Goal: Check status: Check status

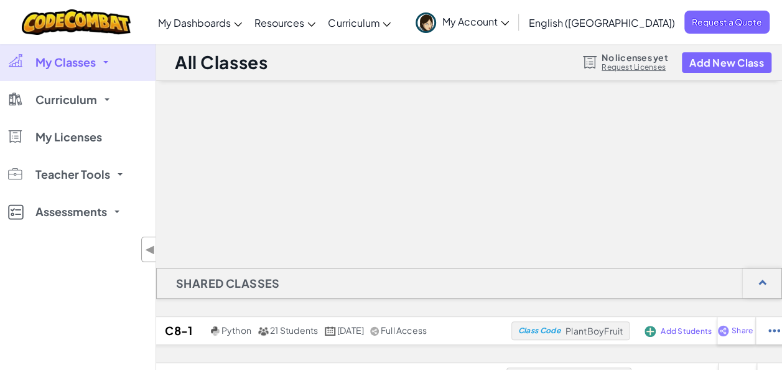
click at [72, 67] on span "My Classes" at bounding box center [65, 62] width 60 height 11
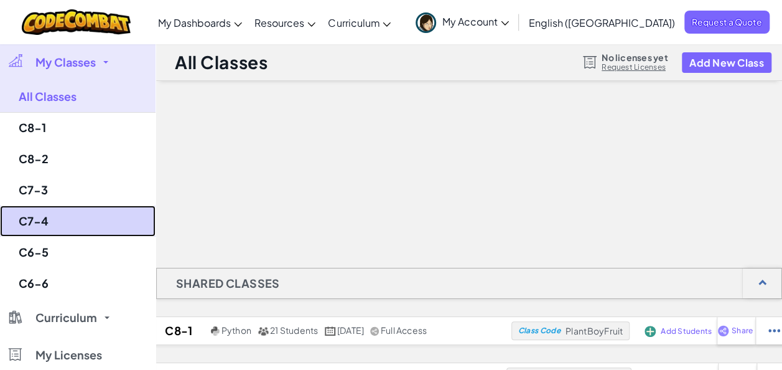
click at [50, 222] on link "C7-4" at bounding box center [78, 220] width 156 height 31
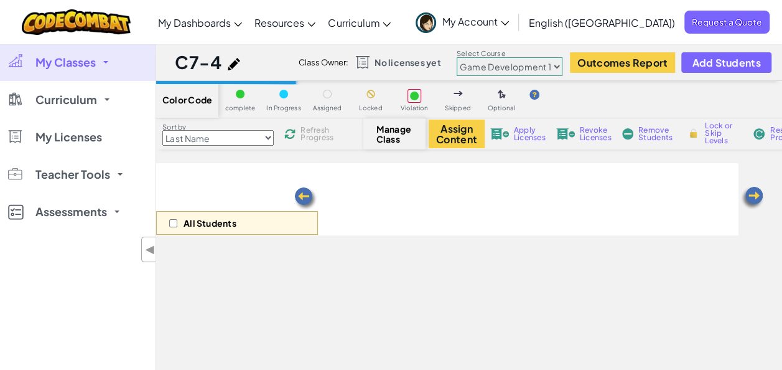
click at [545, 63] on select "Junior Introduction to Computer Science Game Development 1 Web Development 1 Co…" at bounding box center [510, 66] width 106 height 19
click at [457, 57] on select "Junior Introduction to Computer Science Game Development 1 Web Development 1 Co…" at bounding box center [510, 66] width 106 height 19
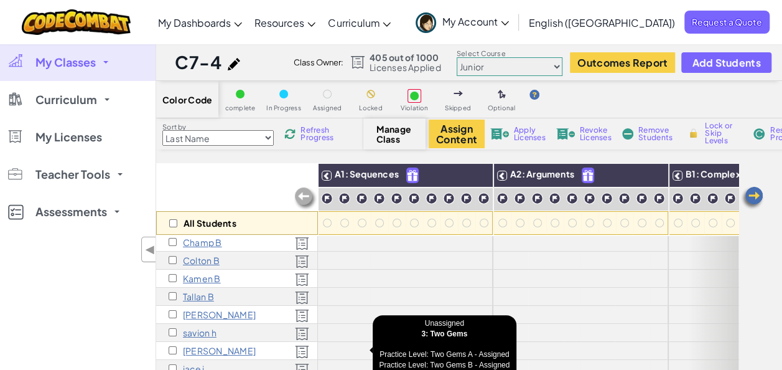
scroll to position [75, 0]
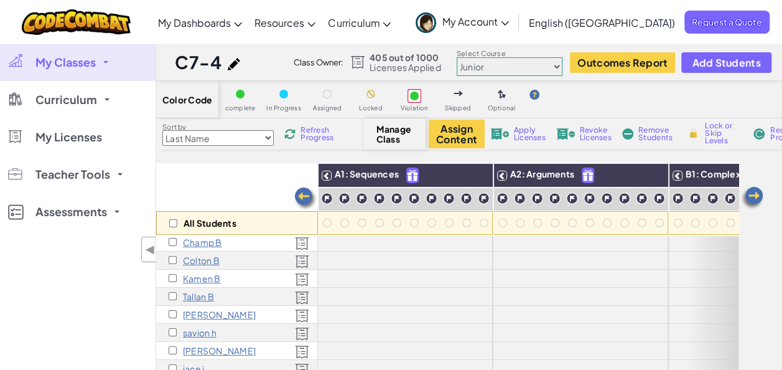
click at [304, 195] on img at bounding box center [305, 198] width 25 height 25
click at [552, 66] on select "Junior Introduction to Computer Science Game Development 1 Web Development 1 Co…" at bounding box center [510, 66] width 106 height 19
select select "560f1a9f22961295f9427742"
click at [457, 57] on select "Junior Introduction to Computer Science Game Development 1 Web Development 1 Co…" at bounding box center [510, 66] width 106 height 19
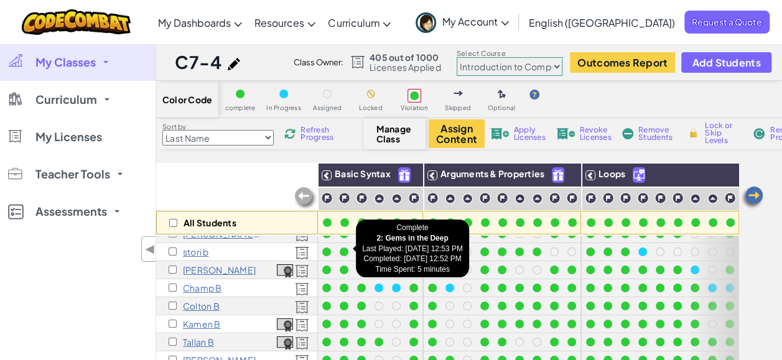
scroll to position [32, 0]
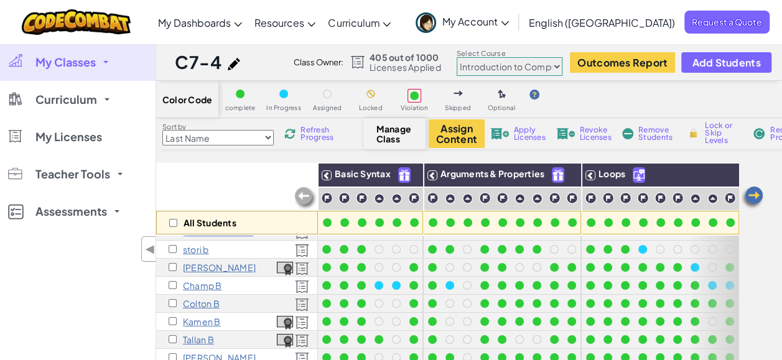
click at [317, 128] on span "Refresh Progress" at bounding box center [320, 133] width 39 height 15
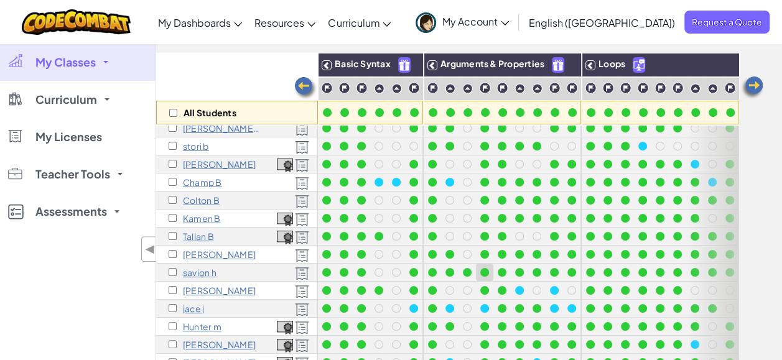
scroll to position [27, 0]
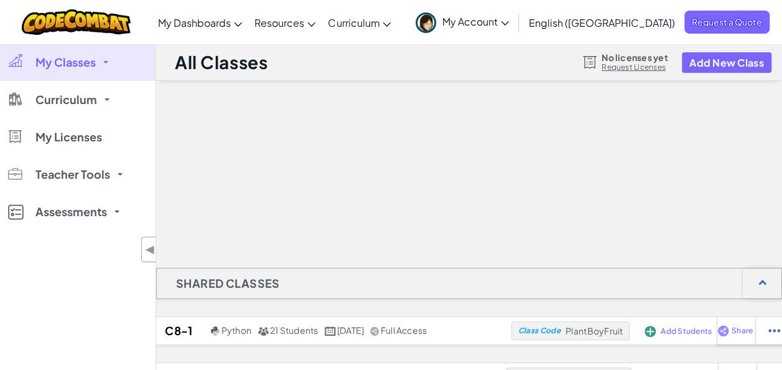
click at [79, 52] on link "My Classes" at bounding box center [78, 62] width 156 height 37
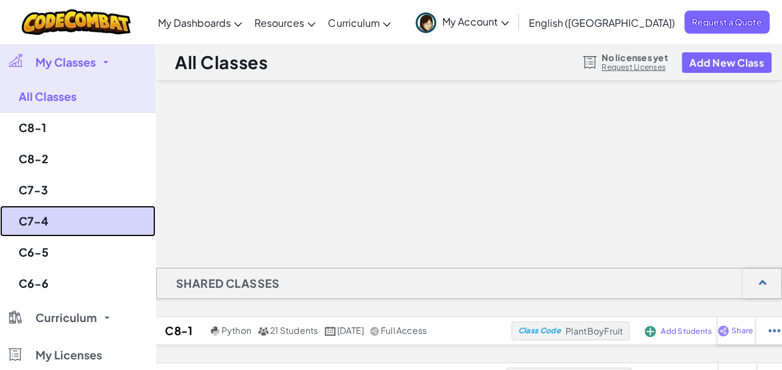
click at [26, 226] on link "C7-4" at bounding box center [78, 220] width 156 height 31
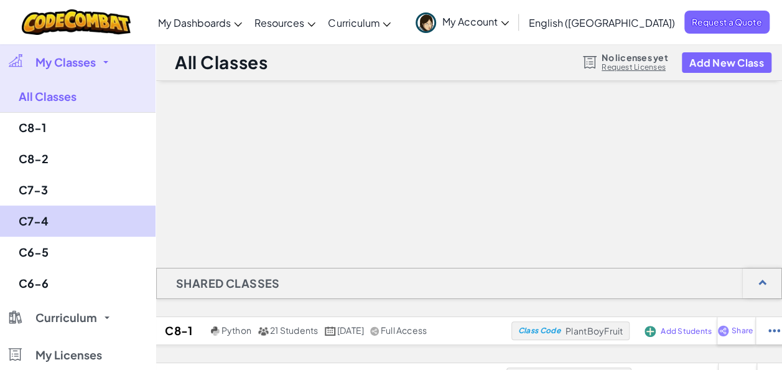
select select "560f1a9f22961295f9427742"
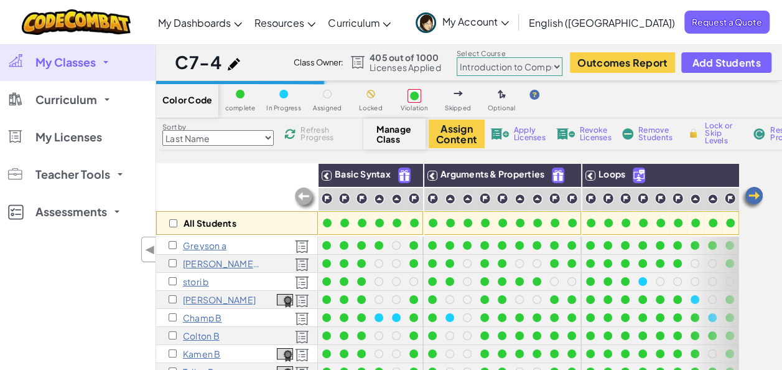
click at [70, 301] on div "My Classes All Classes C8-1 C8-2 C7-3 C7-4 C6-5 C6-6 Curriculum K-5 6-8 9-12 Co…" at bounding box center [78, 229] width 156 height 370
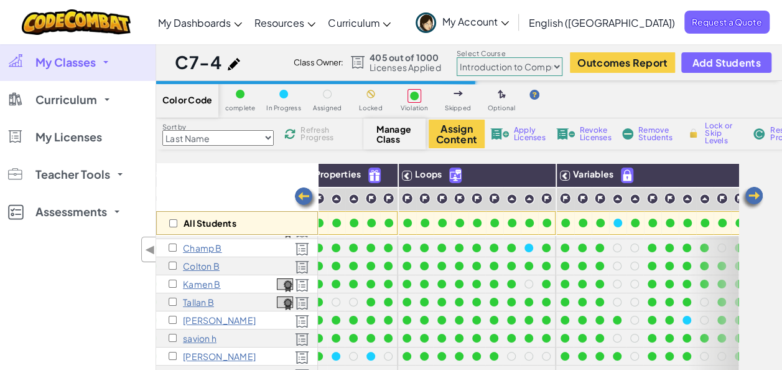
scroll to position [70, 256]
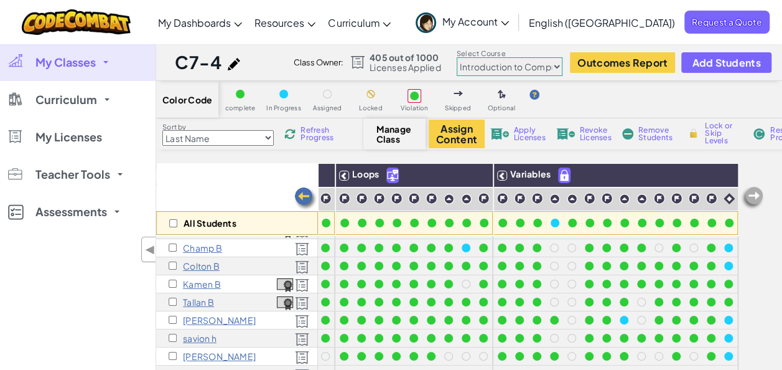
click at [285, 55] on div "C7-4 Python 24 Students [DATE] Full Access Class Owner: 405 out of 1000 License…" at bounding box center [469, 62] width 626 height 37
click at [331, 131] on span "Refresh Progress" at bounding box center [320, 133] width 39 height 15
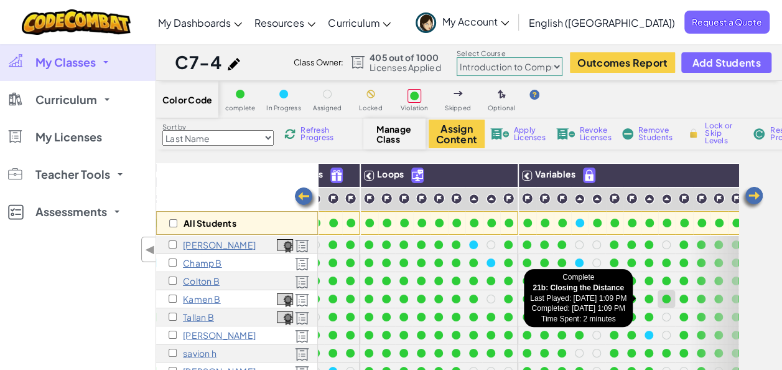
scroll to position [55, 256]
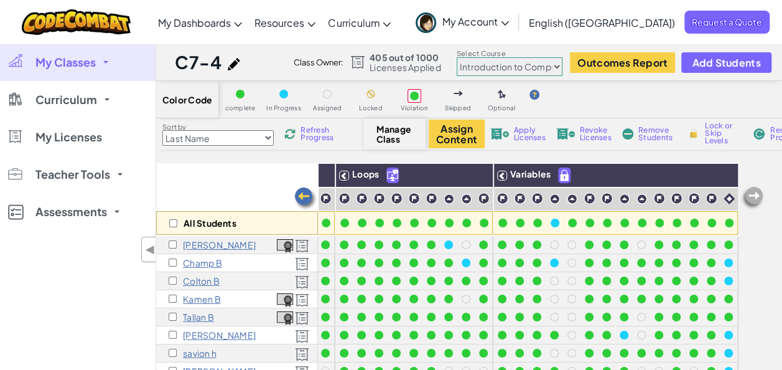
click at [326, 131] on span "Refresh Progress" at bounding box center [320, 133] width 39 height 15
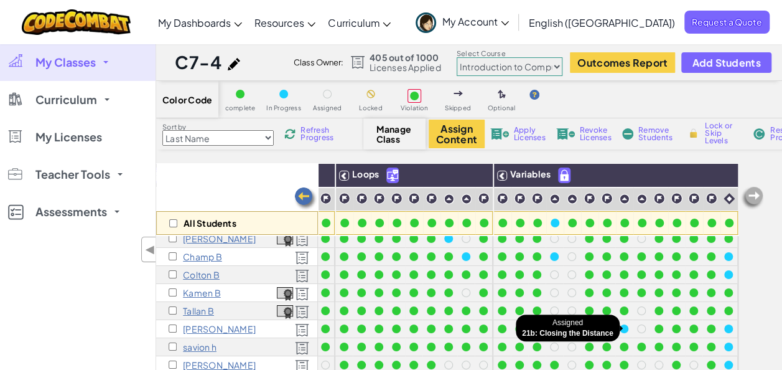
scroll to position [62, 256]
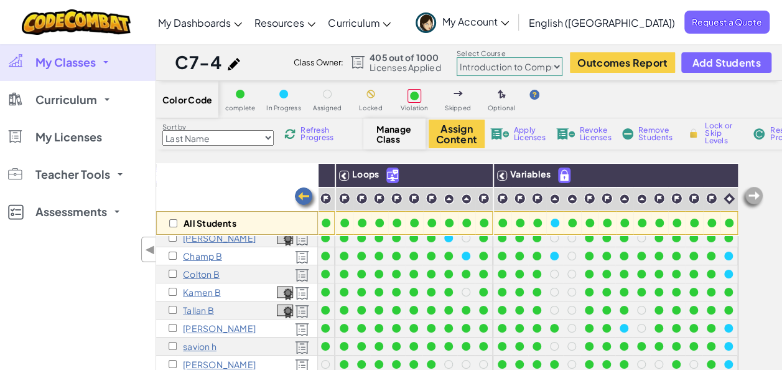
click at [298, 133] on div "Refresh Progress" at bounding box center [312, 133] width 60 height 9
click at [315, 129] on span "Refresh Progress" at bounding box center [320, 133] width 39 height 15
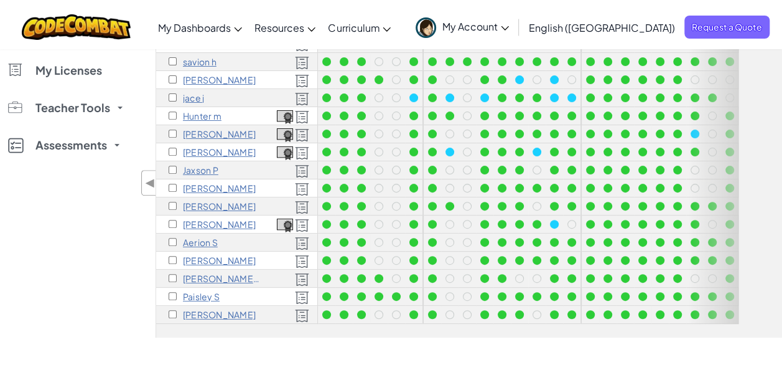
scroll to position [167, 256]
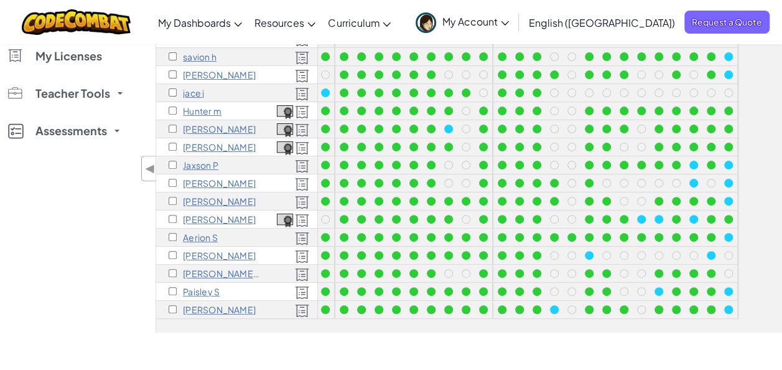
click at [569, 331] on div "All Students Basic Syntax Arguments & Properties Loops Variables Greyson a [PER…" at bounding box center [469, 151] width 626 height 362
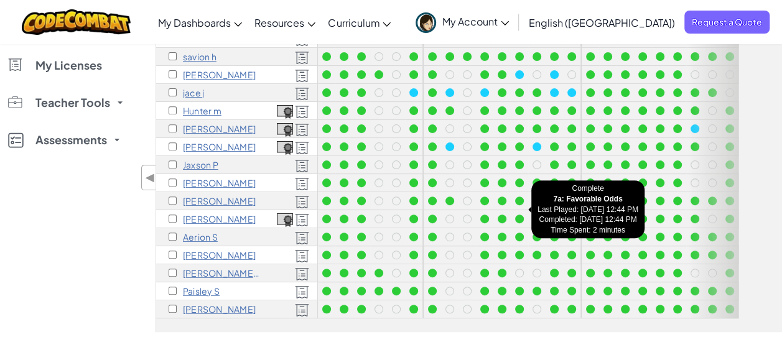
scroll to position [167, 6]
